Goal: Task Accomplishment & Management: Manage account settings

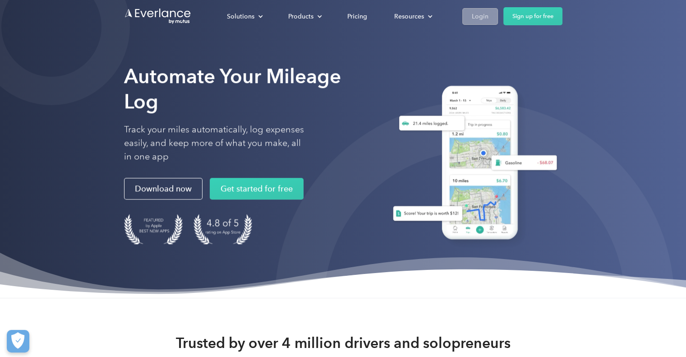
click at [467, 14] on link "Login" at bounding box center [480, 16] width 36 height 17
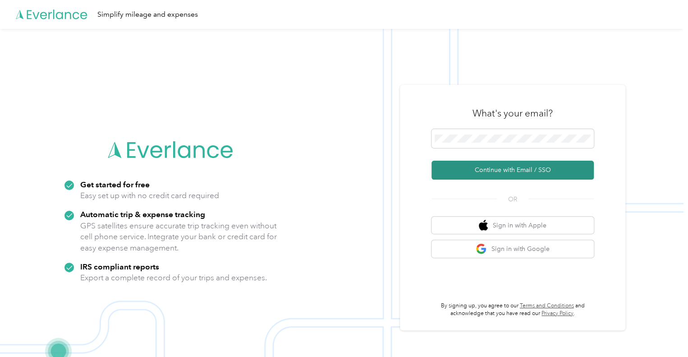
click at [503, 175] on button "Continue with Email / SSO" at bounding box center [513, 170] width 162 height 19
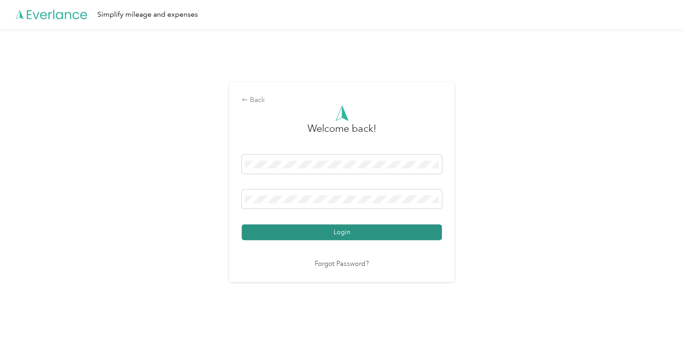
click at [328, 233] on button "Login" at bounding box center [342, 232] width 200 height 16
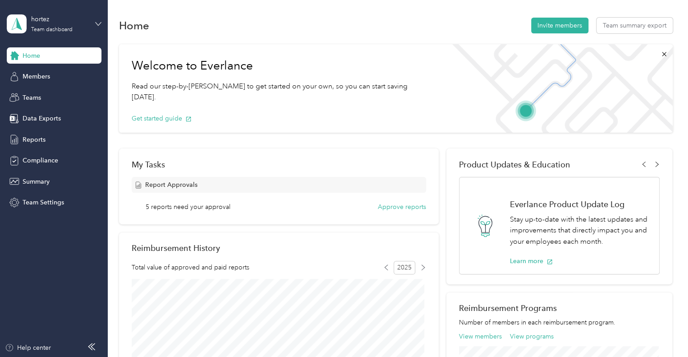
click at [96, 23] on icon at bounding box center [98, 24] width 6 height 6
click at [69, 95] on div "Personal dashboard" at bounding box center [101, 93] width 177 height 16
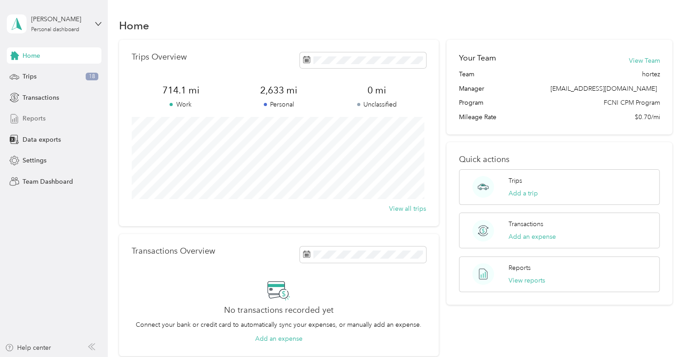
click at [35, 122] on span "Reports" at bounding box center [34, 118] width 23 height 9
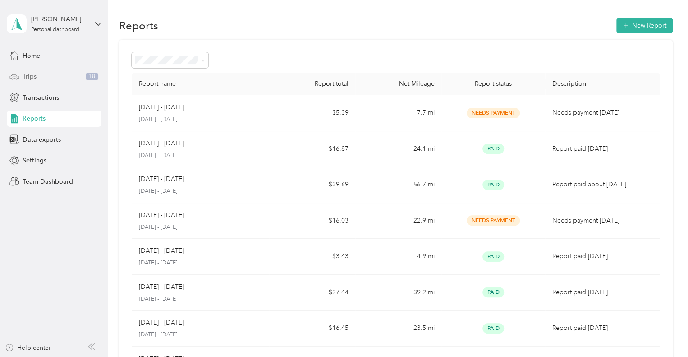
click at [20, 75] on div "Trips 18" at bounding box center [54, 77] width 95 height 16
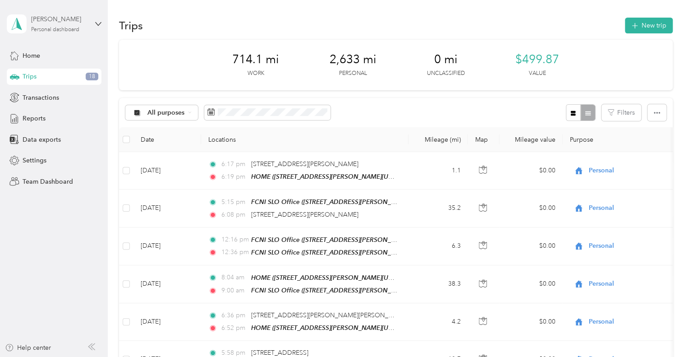
click at [86, 22] on div "Haley Ortez" at bounding box center [59, 18] width 56 height 9
click at [56, 75] on div "Team dashboard" at bounding box center [101, 71] width 177 height 16
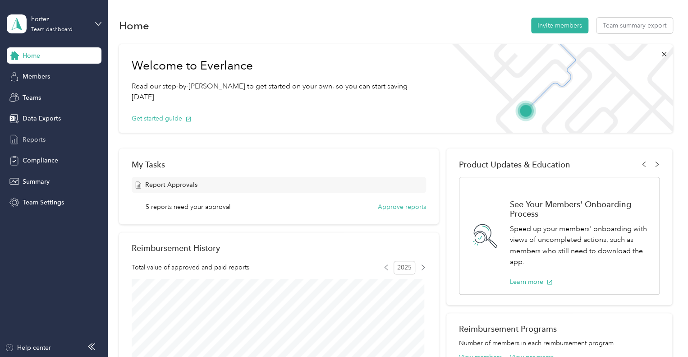
click at [32, 141] on span "Reports" at bounding box center [34, 139] width 23 height 9
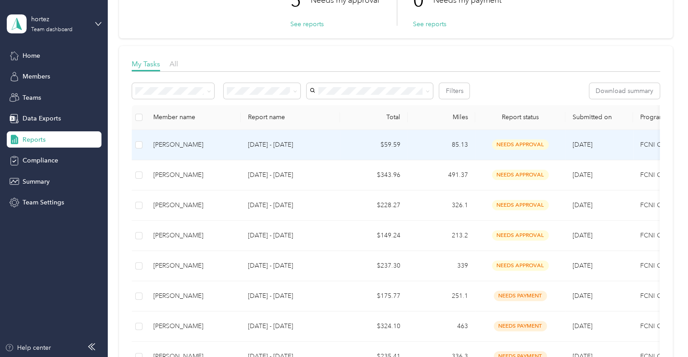
scroll to position [90, 0]
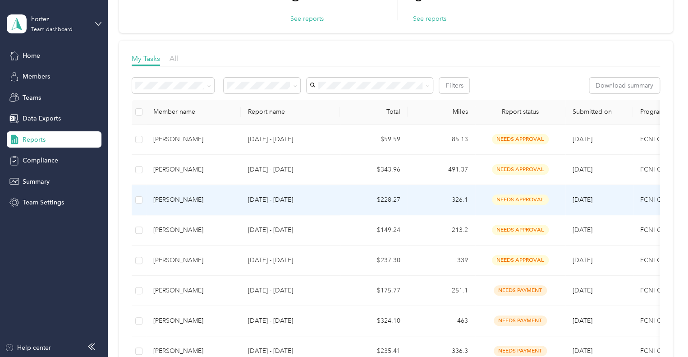
click at [285, 197] on p "Aug 18 - 31, 2025" at bounding box center [290, 200] width 85 height 10
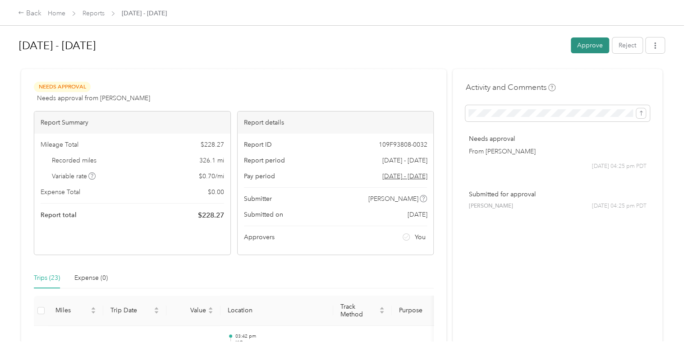
click at [596, 48] on button "Approve" at bounding box center [590, 45] width 38 height 16
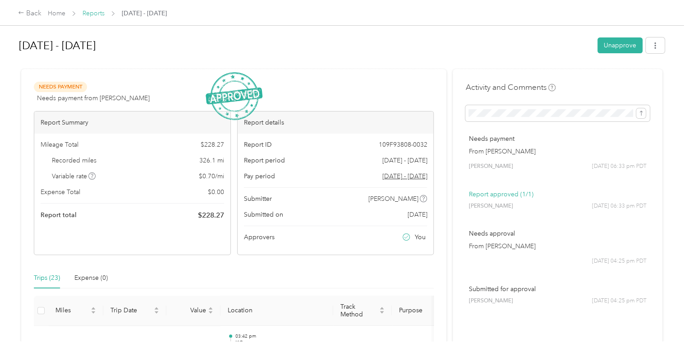
click at [94, 10] on link "Reports" at bounding box center [94, 13] width 22 height 8
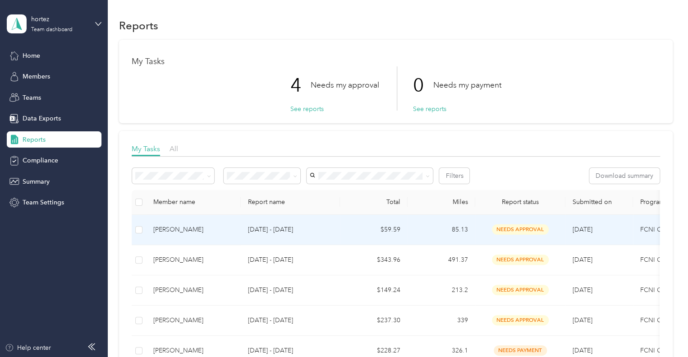
click at [326, 233] on p "Aug 18 - 31, 2025" at bounding box center [290, 230] width 85 height 10
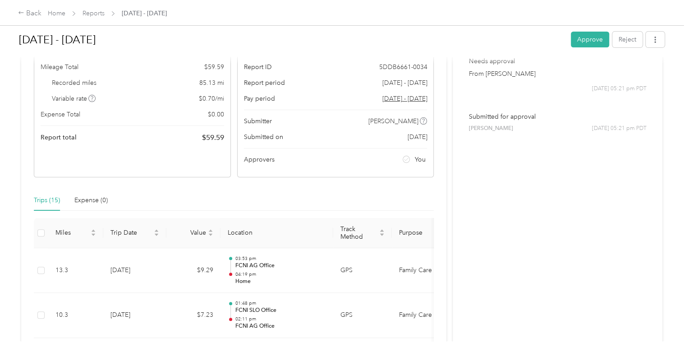
scroll to position [53, 0]
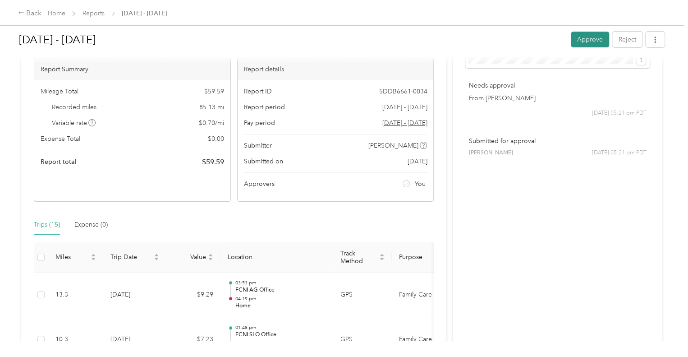
click at [583, 39] on button "Approve" at bounding box center [590, 40] width 38 height 16
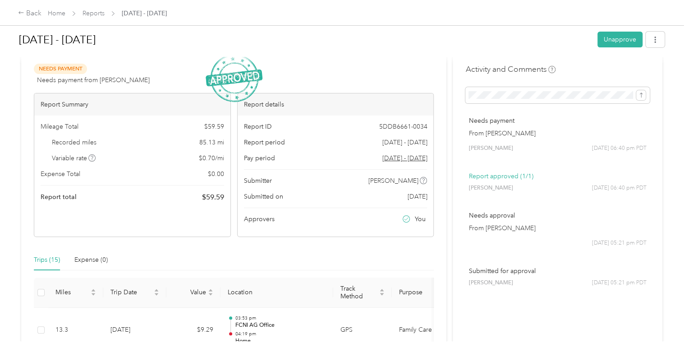
scroll to position [8, 0]
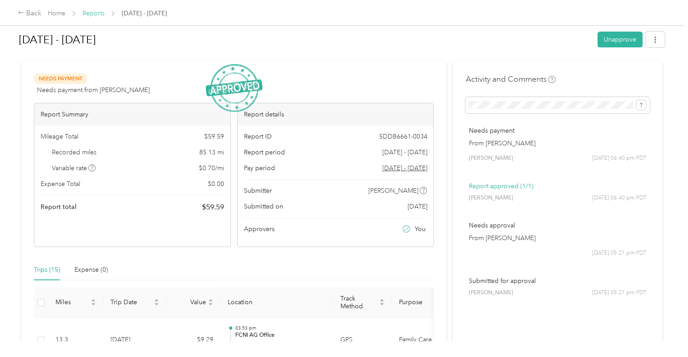
click at [91, 13] on link "Reports" at bounding box center [94, 13] width 22 height 8
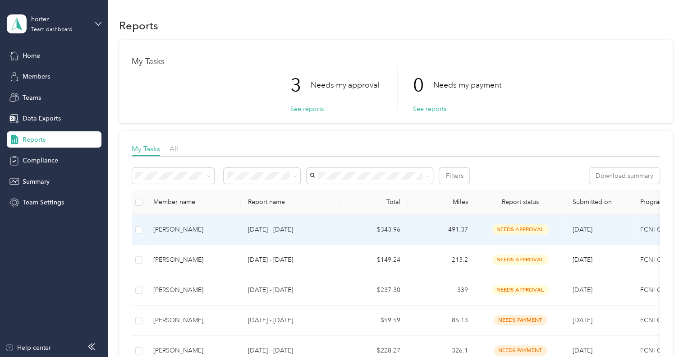
click at [227, 232] on div "Bell Perez" at bounding box center [193, 230] width 80 height 10
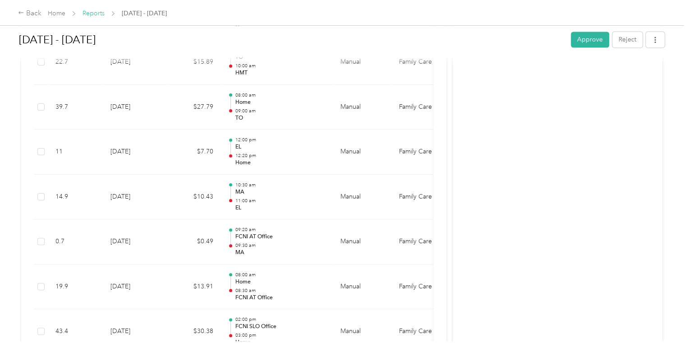
scroll to position [683, 0]
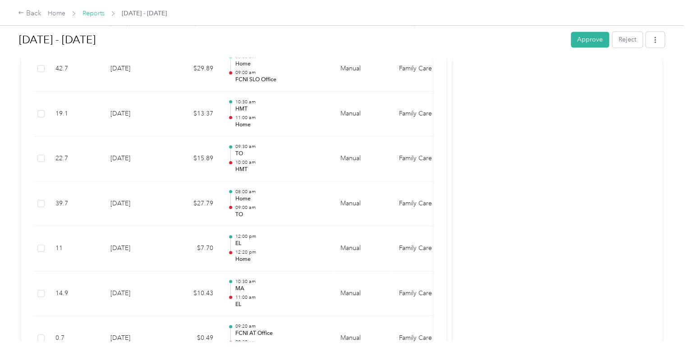
click at [98, 14] on link "Reports" at bounding box center [94, 13] width 22 height 8
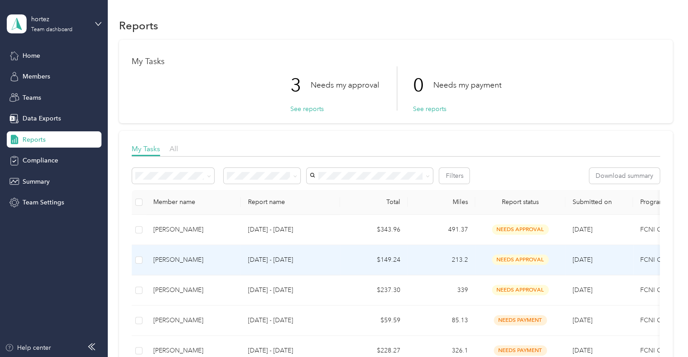
click at [288, 259] on p "Aug 18 - 31, 2025" at bounding box center [290, 260] width 85 height 10
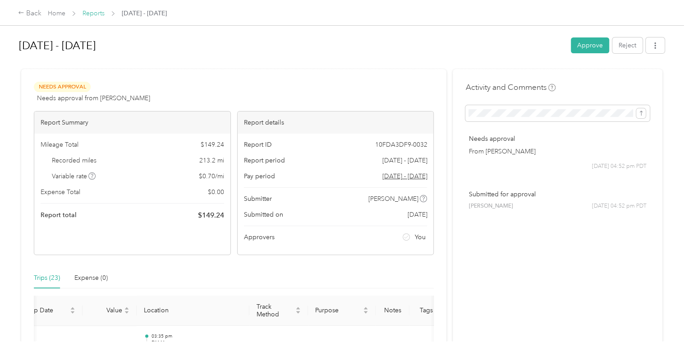
click at [102, 12] on link "Reports" at bounding box center [94, 13] width 22 height 8
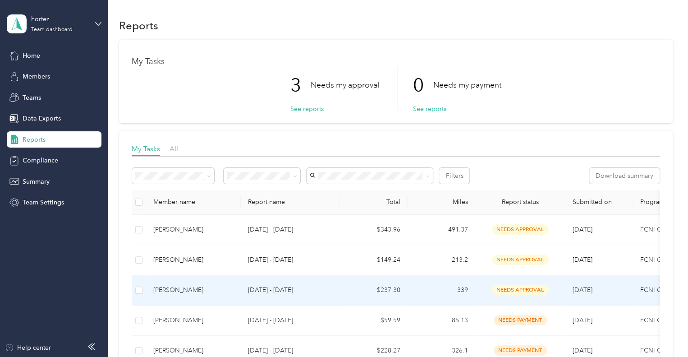
click at [309, 291] on p "Aug 18 - 31, 2025" at bounding box center [290, 290] width 85 height 10
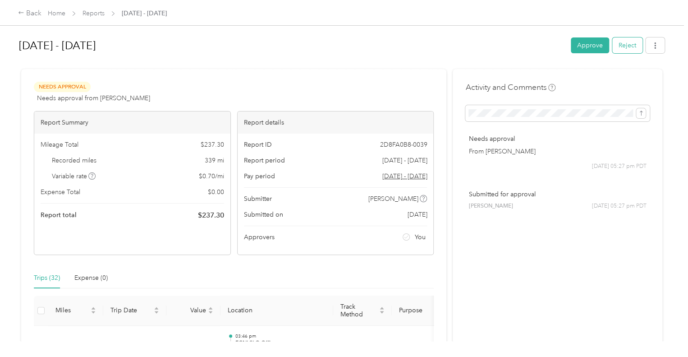
click at [624, 47] on button "Reject" at bounding box center [628, 45] width 30 height 16
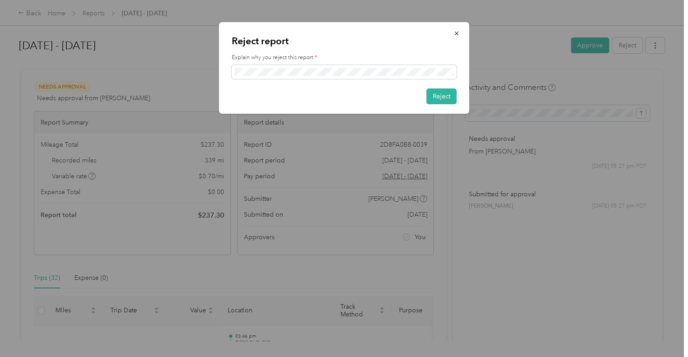
click at [540, 332] on div at bounding box center [344, 178] width 688 height 357
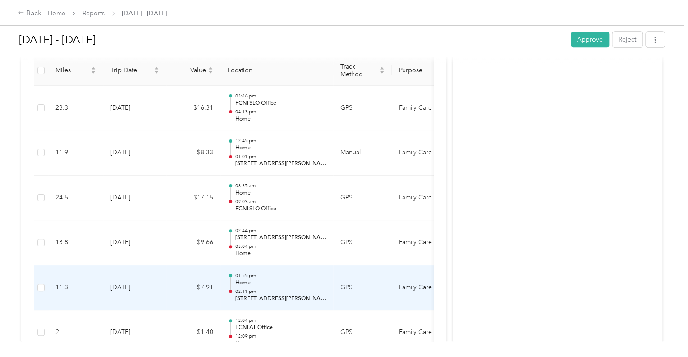
scroll to position [226, 0]
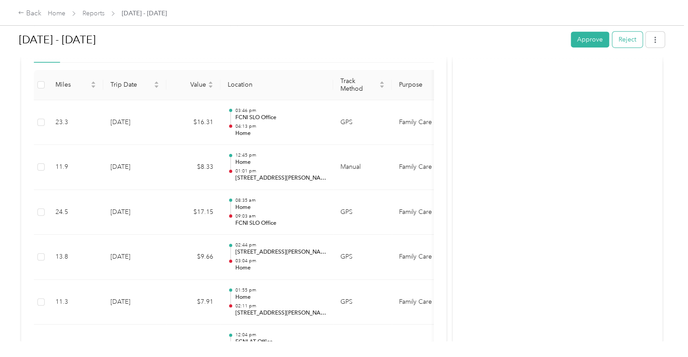
click at [634, 39] on button "Reject" at bounding box center [628, 40] width 30 height 16
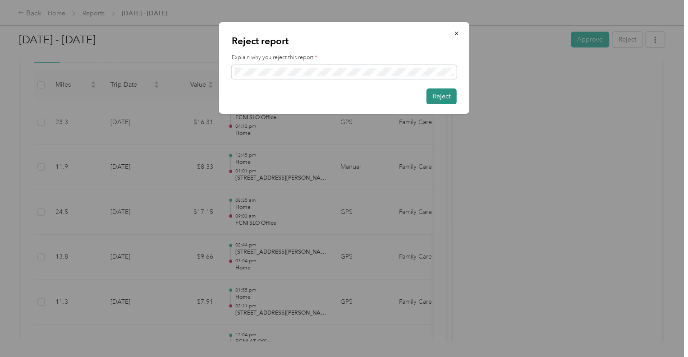
scroll to position [0, 0]
click at [446, 98] on button "Reject" at bounding box center [442, 96] width 30 height 16
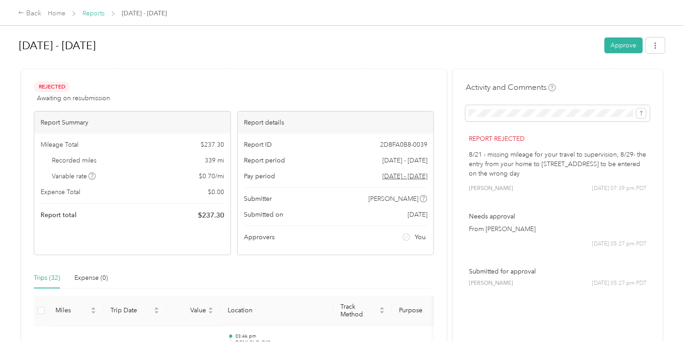
click at [90, 13] on link "Reports" at bounding box center [94, 13] width 22 height 8
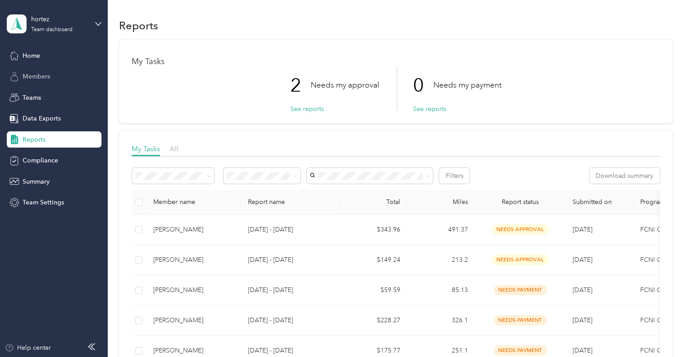
click at [42, 74] on span "Members" at bounding box center [37, 76] width 28 height 9
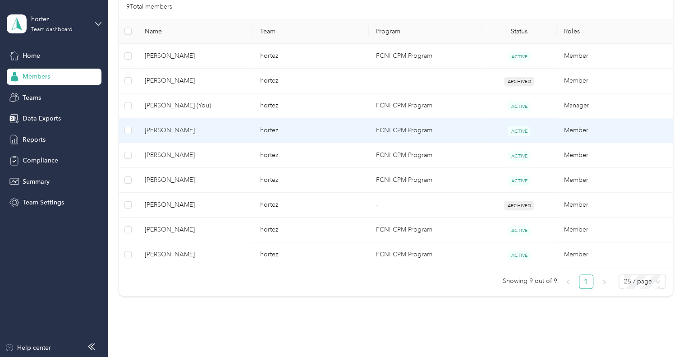
scroll to position [226, 0]
